Goal: Communication & Community: Participate in discussion

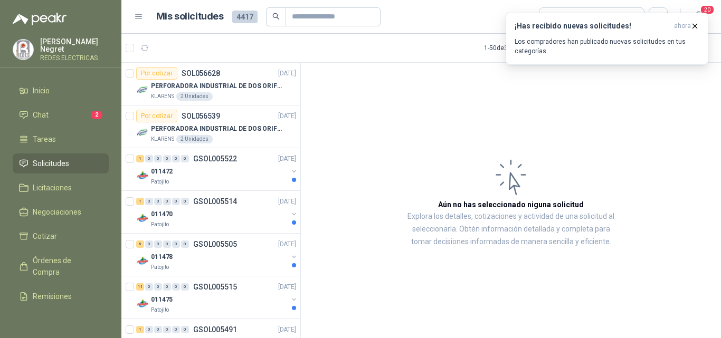
click at [142, 49] on icon "button" at bounding box center [144, 48] width 9 height 9
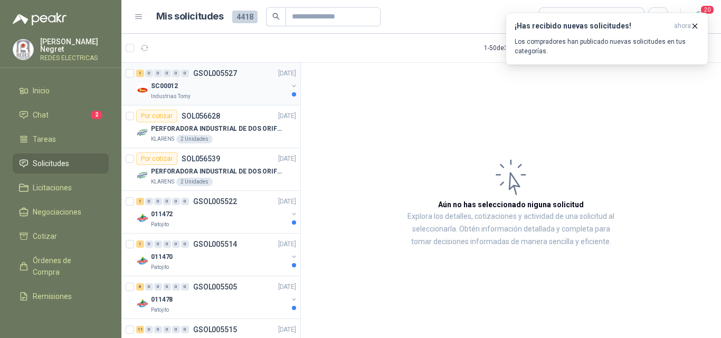
click at [202, 91] on div "SC00012" at bounding box center [219, 86] width 137 height 13
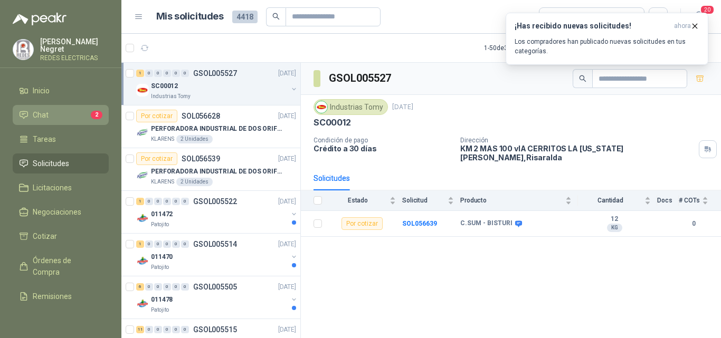
click at [78, 114] on li "Chat 2" at bounding box center [60, 115] width 83 height 12
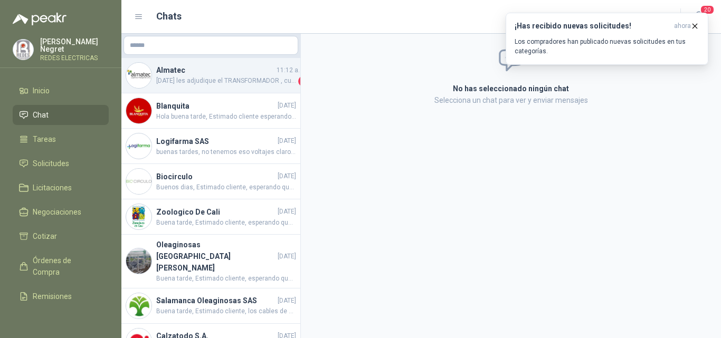
click at [246, 82] on span "[DATE] les adjudique el TRANSFORMADOR , cuando se estaria entregando?" at bounding box center [226, 81] width 140 height 11
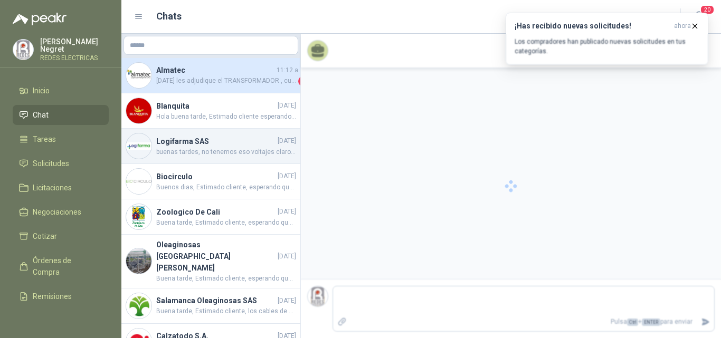
scroll to position [309, 0]
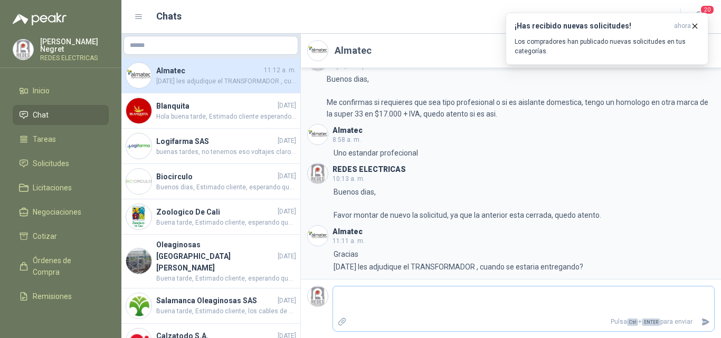
click at [389, 296] on textarea at bounding box center [523, 301] width 381 height 24
